Goal: Contribute content

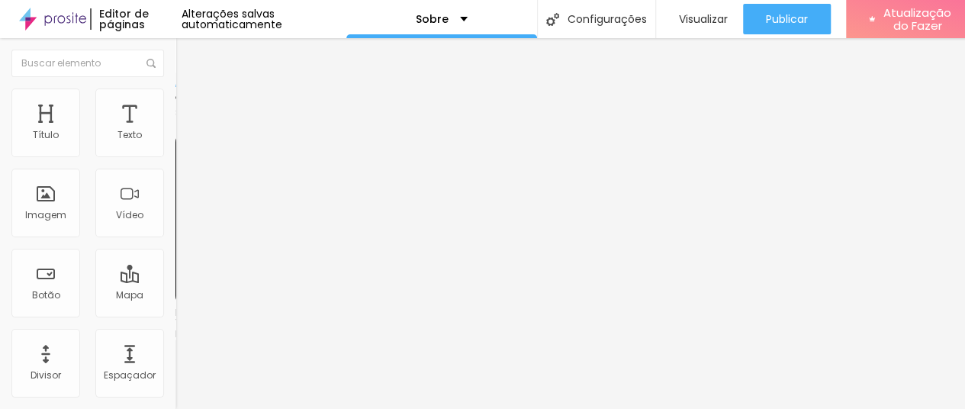
click at [189, 105] on font "Estilo" at bounding box center [201, 98] width 24 height 13
click at [176, 104] on li "Avançado" at bounding box center [264, 111] width 176 height 15
click at [176, 89] on li "Conteúdo" at bounding box center [264, 80] width 176 height 15
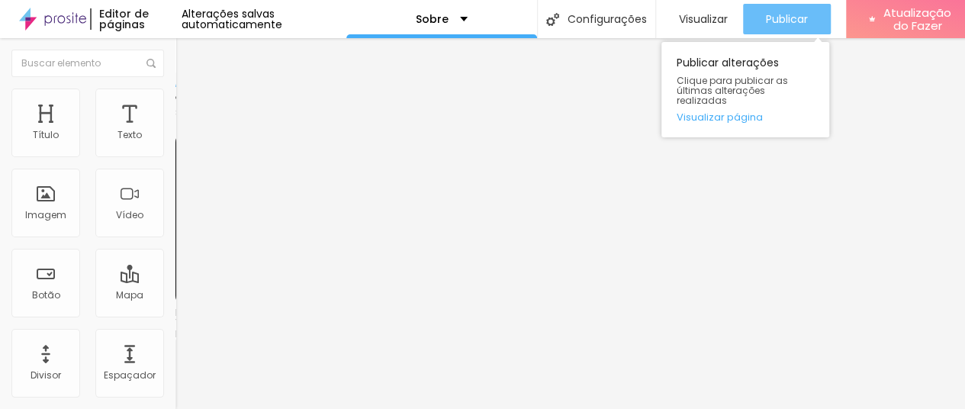
click at [786, 11] on font "Publicar" at bounding box center [787, 18] width 42 height 15
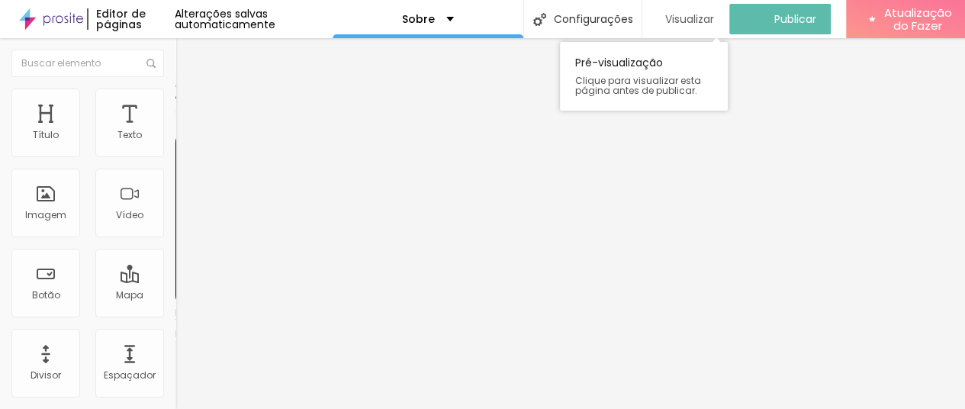
click at [687, 11] on font "Visualizar" at bounding box center [689, 18] width 49 height 15
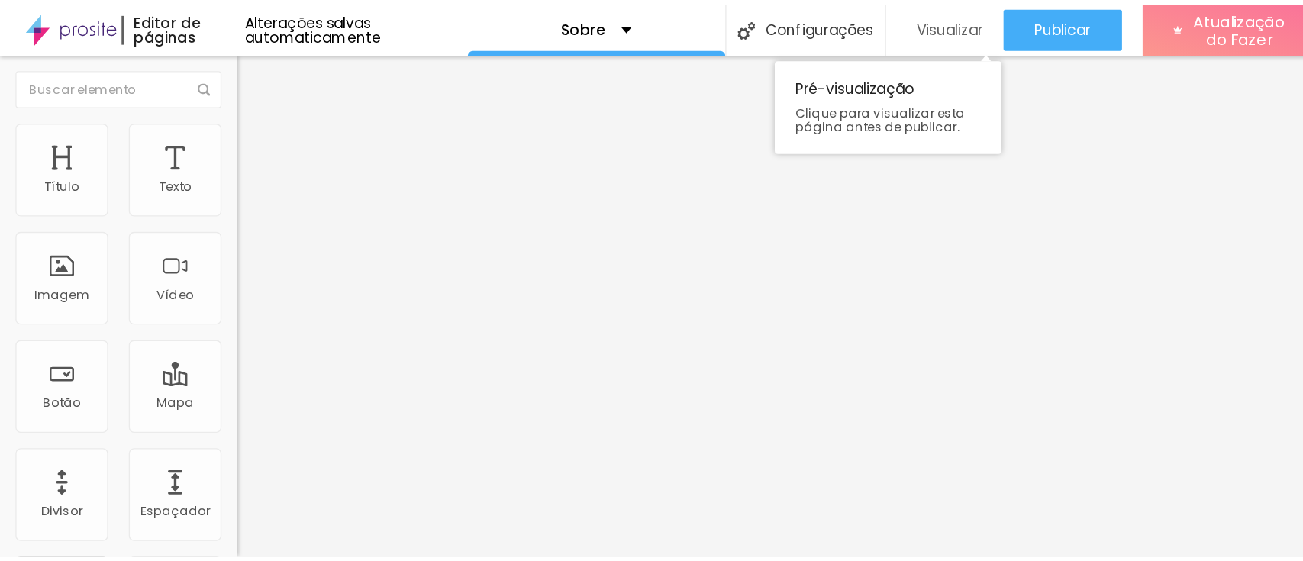
scroll to position [0, 0]
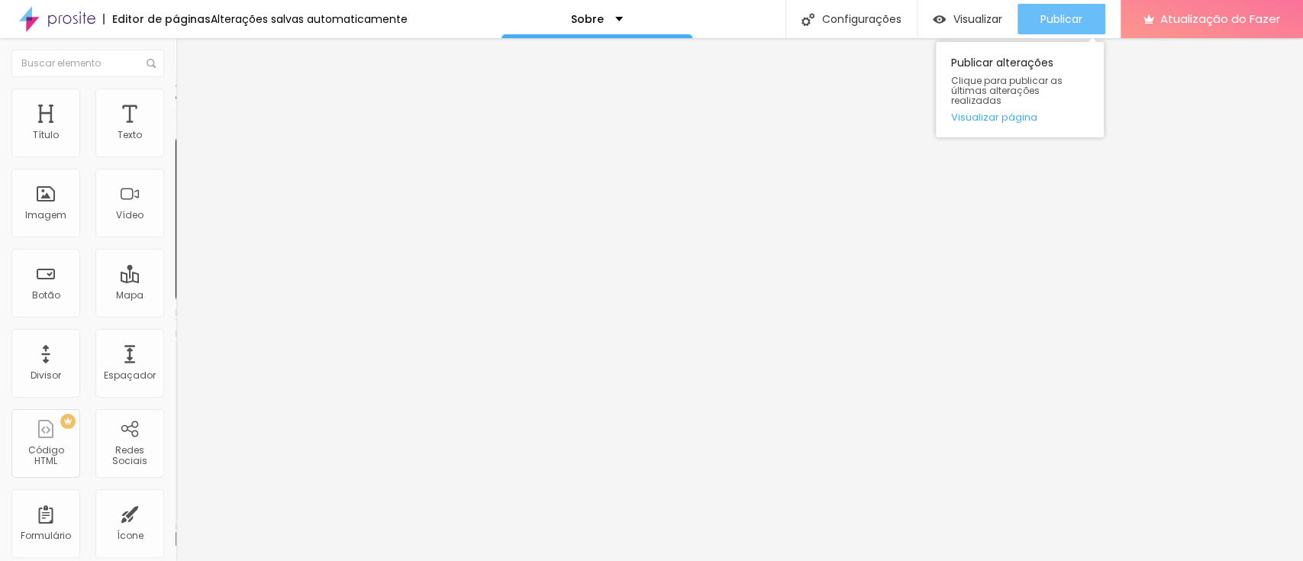
click at [976, 15] on font "Publicar" at bounding box center [1061, 18] width 42 height 15
